Goal: Use online tool/utility: Utilize a website feature to perform a specific function

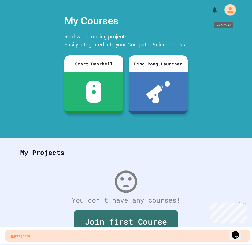
click at [227, 10] on icon "My Account" at bounding box center [229, 10] width 9 height 9
click at [225, 245] on div at bounding box center [126, 245] width 252 height 0
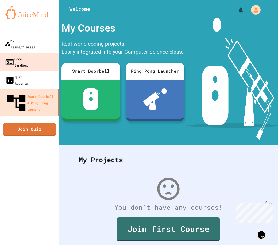
click at [15, 55] on div "Code Sandbox" at bounding box center [16, 61] width 23 height 13
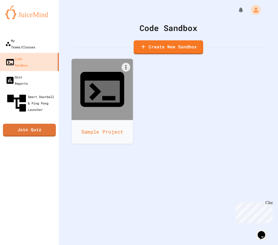
click at [119, 85] on div at bounding box center [103, 90] width 62 height 62
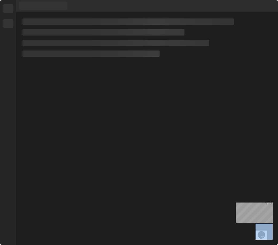
click at [119, 85] on div at bounding box center [147, 128] width 262 height 233
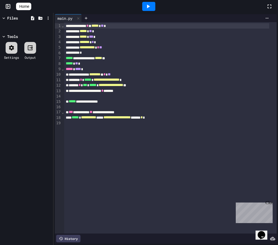
click at [159, 94] on div at bounding box center [170, 96] width 213 height 5
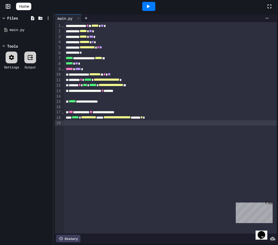
click at [181, 121] on div at bounding box center [170, 122] width 213 height 5
click at [169, 119] on div "**********" at bounding box center [166, 117] width 205 height 5
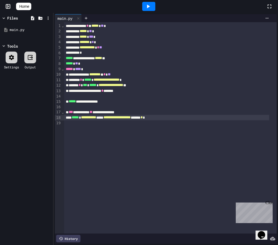
click at [150, 4] on icon at bounding box center [148, 6] width 6 height 6
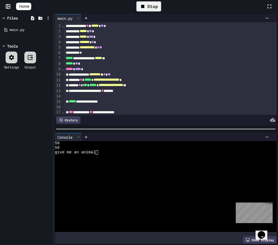
click at [117, 159] on div at bounding box center [161, 161] width 212 height 5
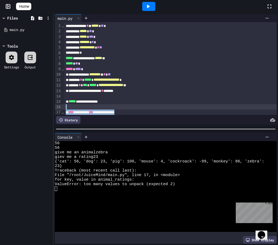
drag, startPoint x: 249, startPoint y: 108, endPoint x: 249, endPoint y: 111, distance: 2.7
click at [249, 110] on div "**********" at bounding box center [166, 68] width 222 height 93
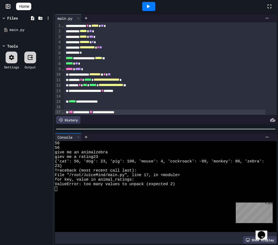
click at [8, 7] on icon at bounding box center [7, 6] width 5 height 5
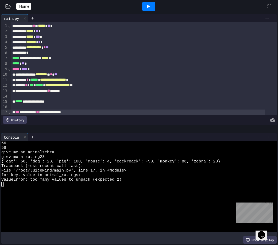
click at [9, 4] on icon at bounding box center [7, 6] width 5 height 5
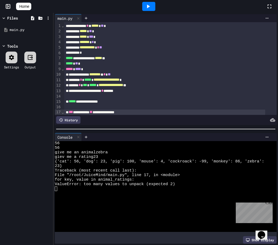
click at [23, 7] on link "Home" at bounding box center [23, 6] width 15 height 7
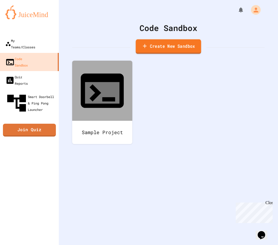
click at [159, 45] on link "Create New Sandbox" at bounding box center [169, 46] width 66 height 15
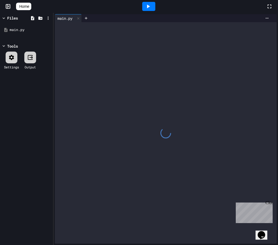
click at [196, 38] on div at bounding box center [166, 133] width 222 height 222
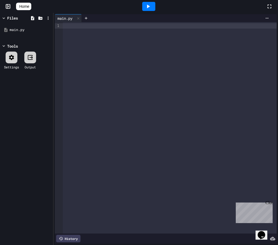
click at [158, 31] on div at bounding box center [170, 128] width 214 height 212
